Goal: Ask a question

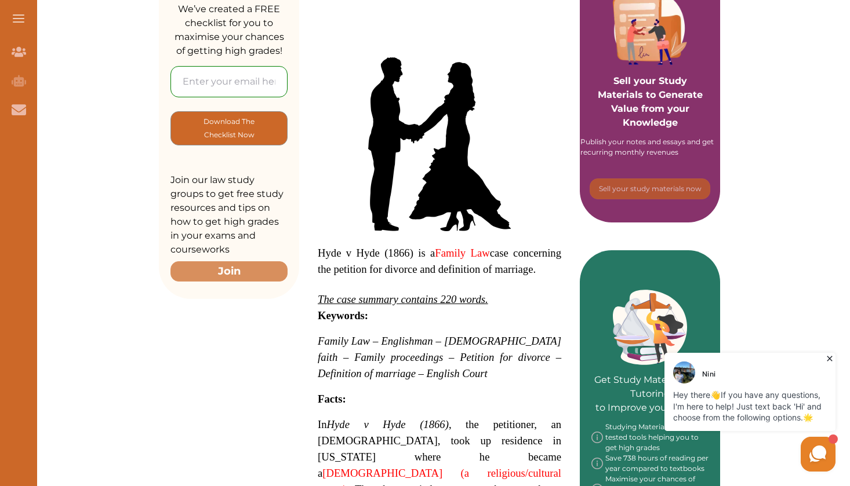
scroll to position [280, 0]
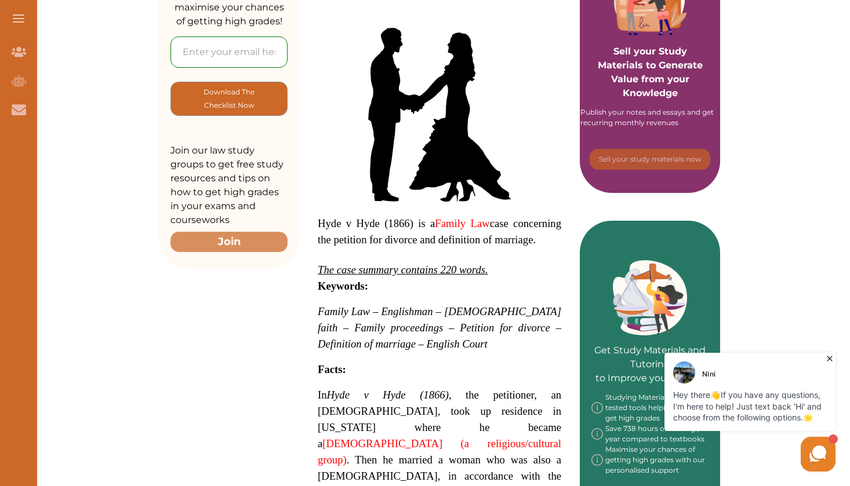
click at [829, 363] on icon at bounding box center [830, 359] width 12 height 12
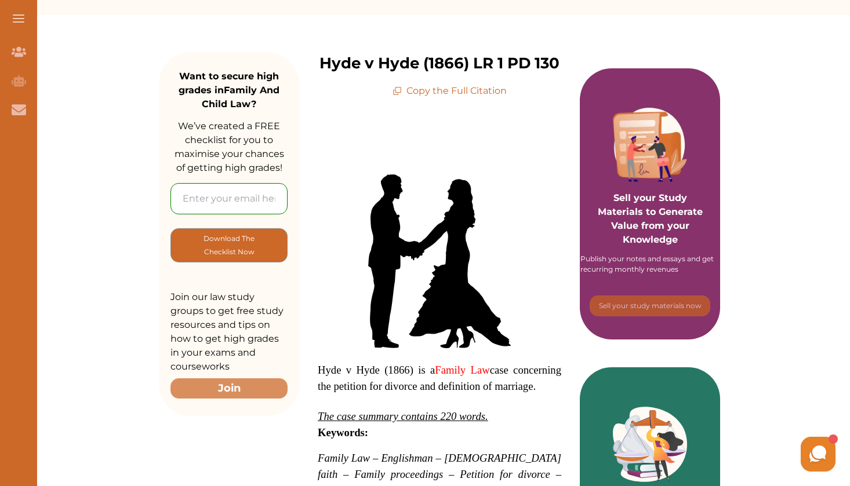
scroll to position [0, 0]
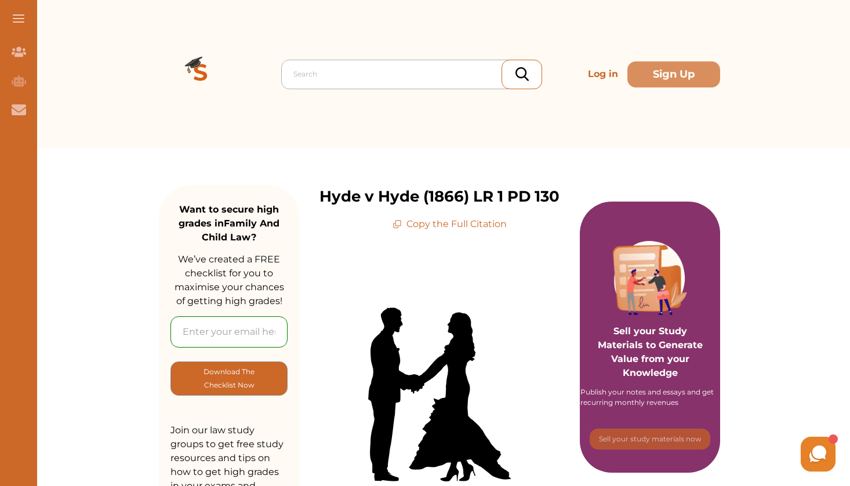
click at [452, 67] on div at bounding box center [414, 74] width 242 height 16
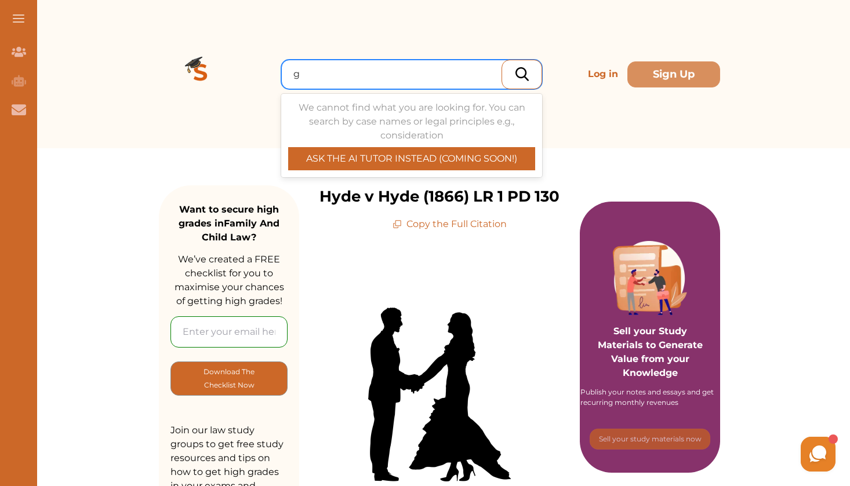
type input "g"
type input "y"
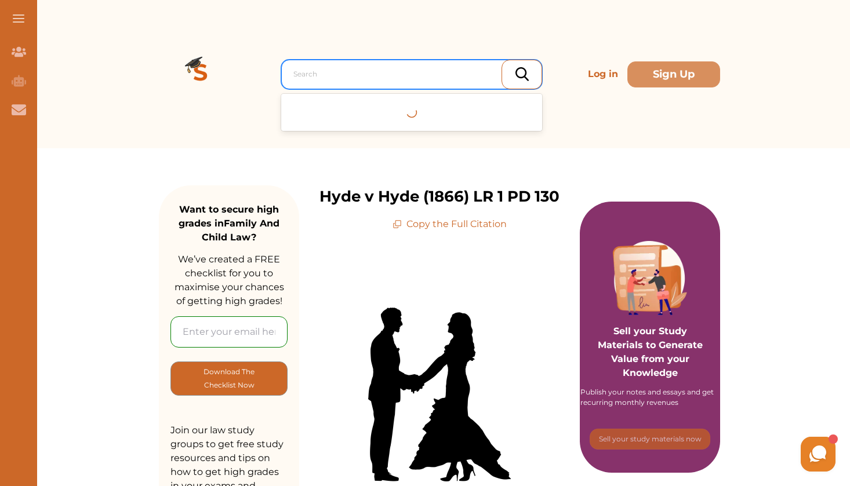
click at [395, 78] on div at bounding box center [414, 74] width 242 height 16
type input "Hitler"
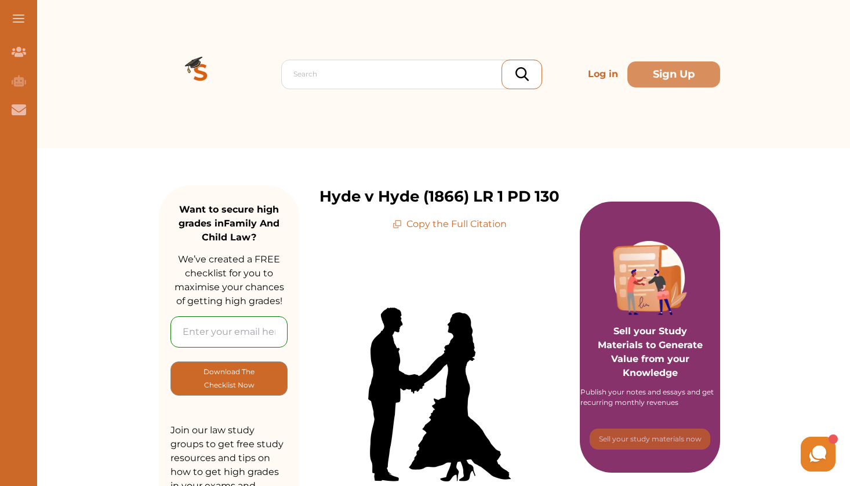
click at [510, 81] on div at bounding box center [522, 75] width 41 height 30
click at [509, 81] on div at bounding box center [522, 75] width 41 height 30
click at [330, 82] on div at bounding box center [414, 74] width 242 height 16
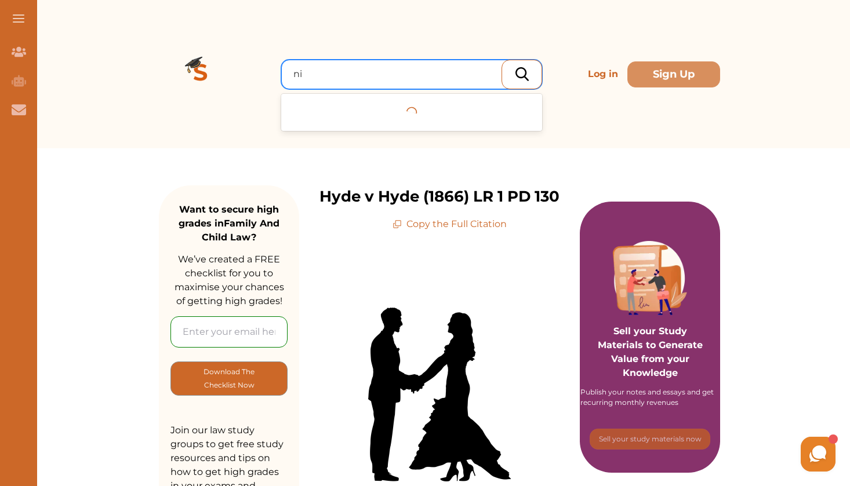
type input "n"
